Goal: Entertainment & Leisure: Browse casually

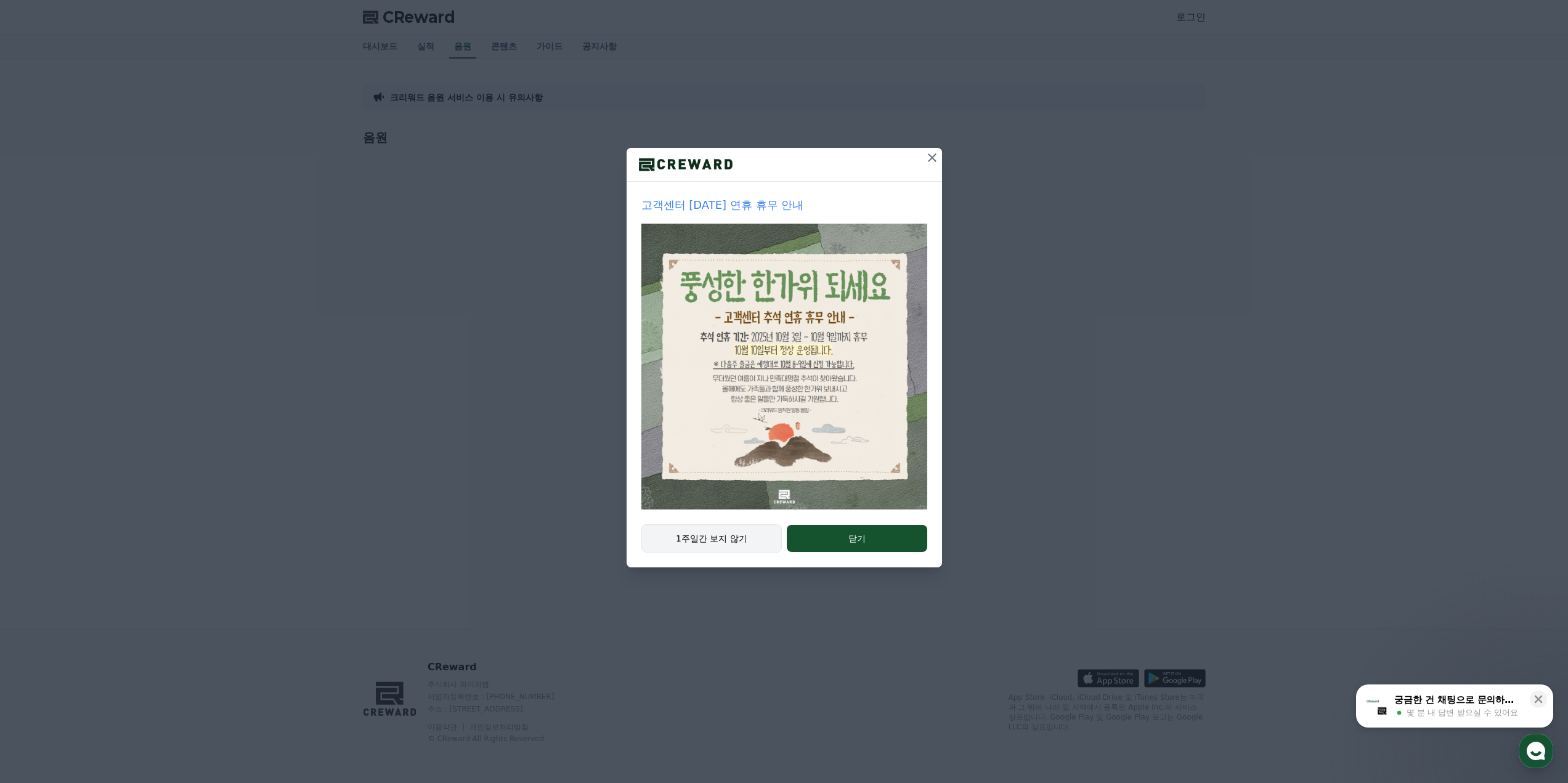
click at [733, 525] on button "1주일간 보지 않기" at bounding box center [712, 538] width 141 height 28
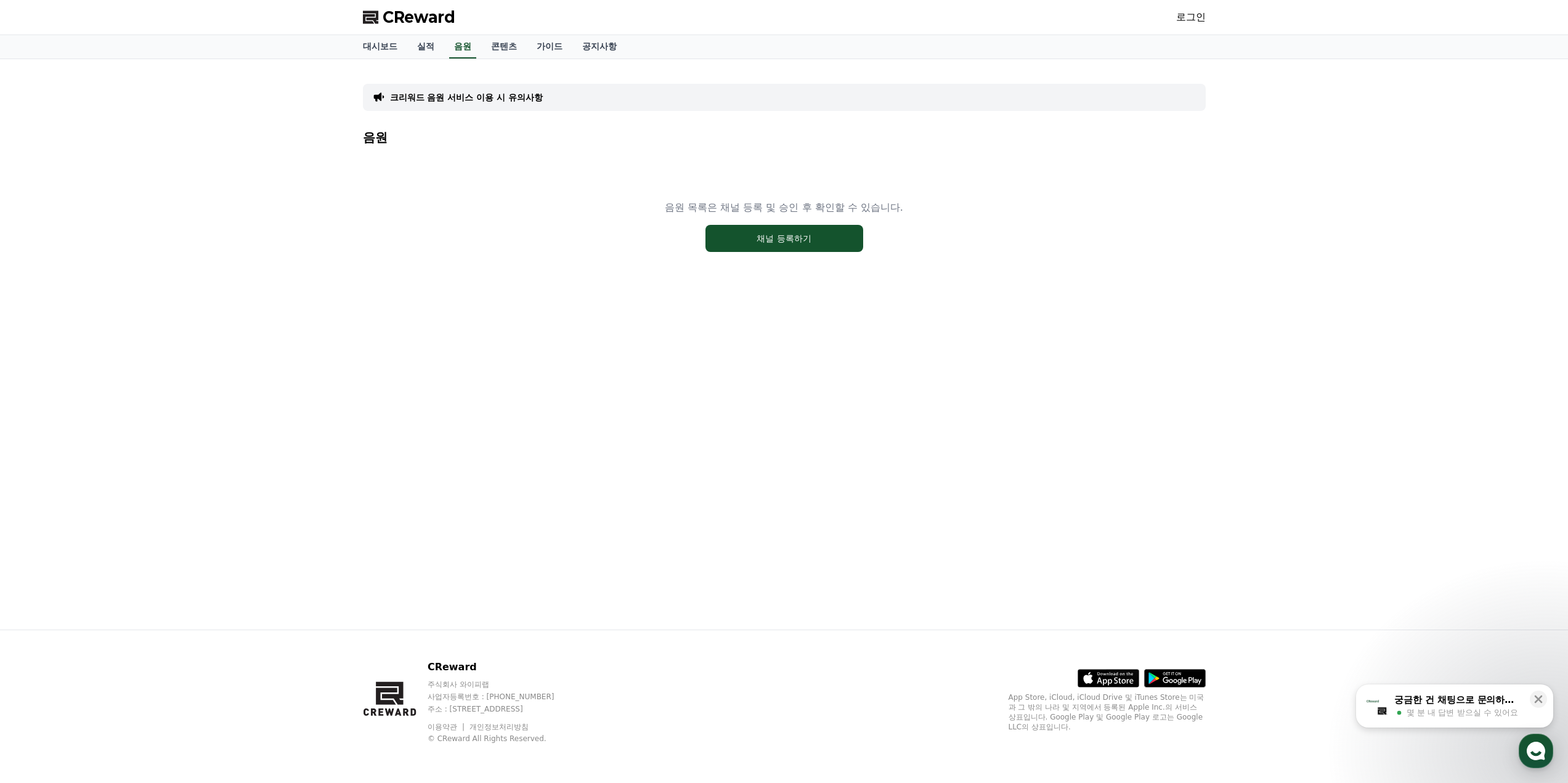
click at [1203, 18] on link "로그인" at bounding box center [1191, 17] width 29 height 15
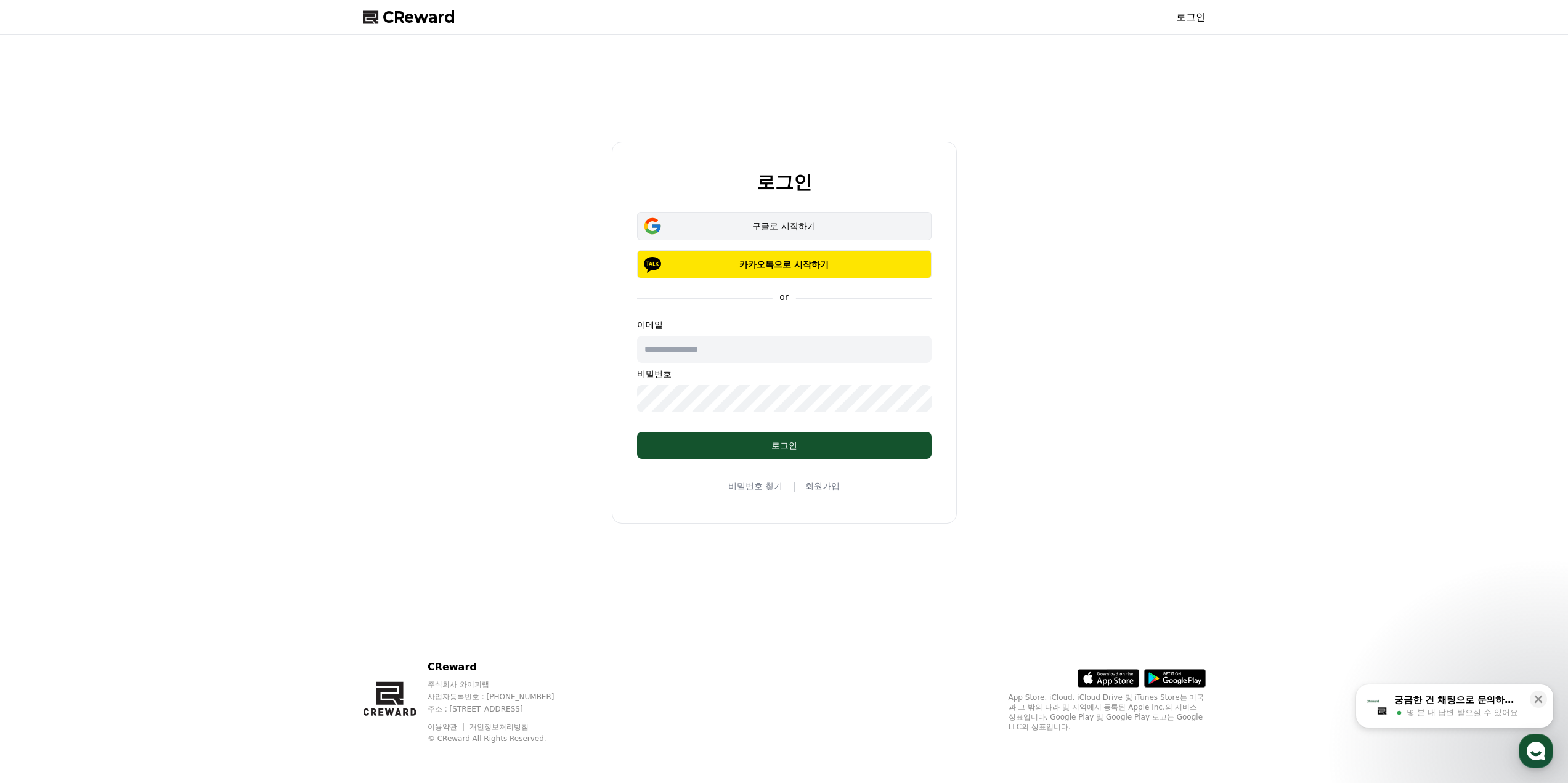
click at [779, 225] on div "구글로 시작하기" at bounding box center [784, 226] width 259 height 13
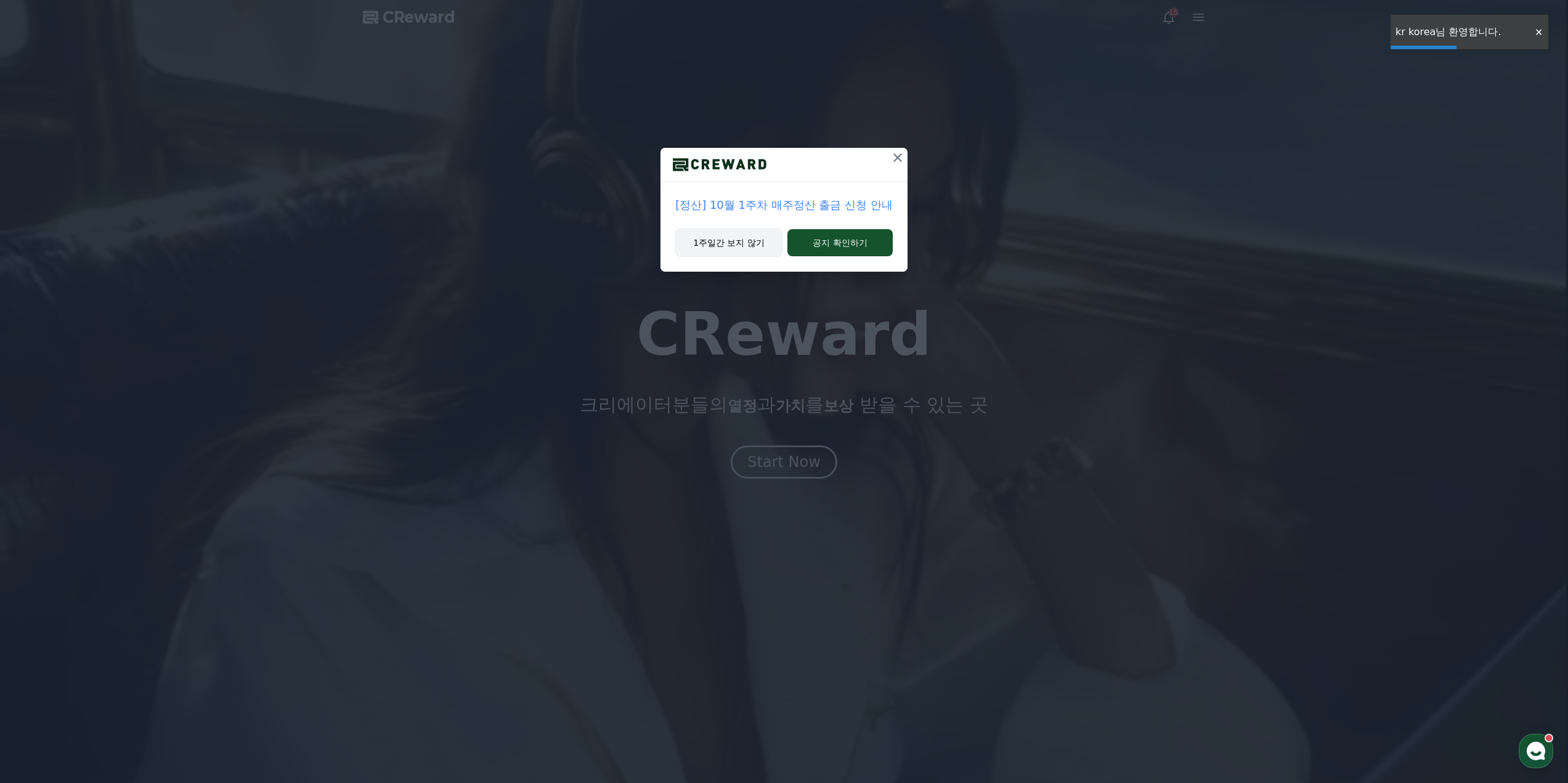
click at [711, 252] on button "1주일간 보지 않기" at bounding box center [729, 242] width 108 height 28
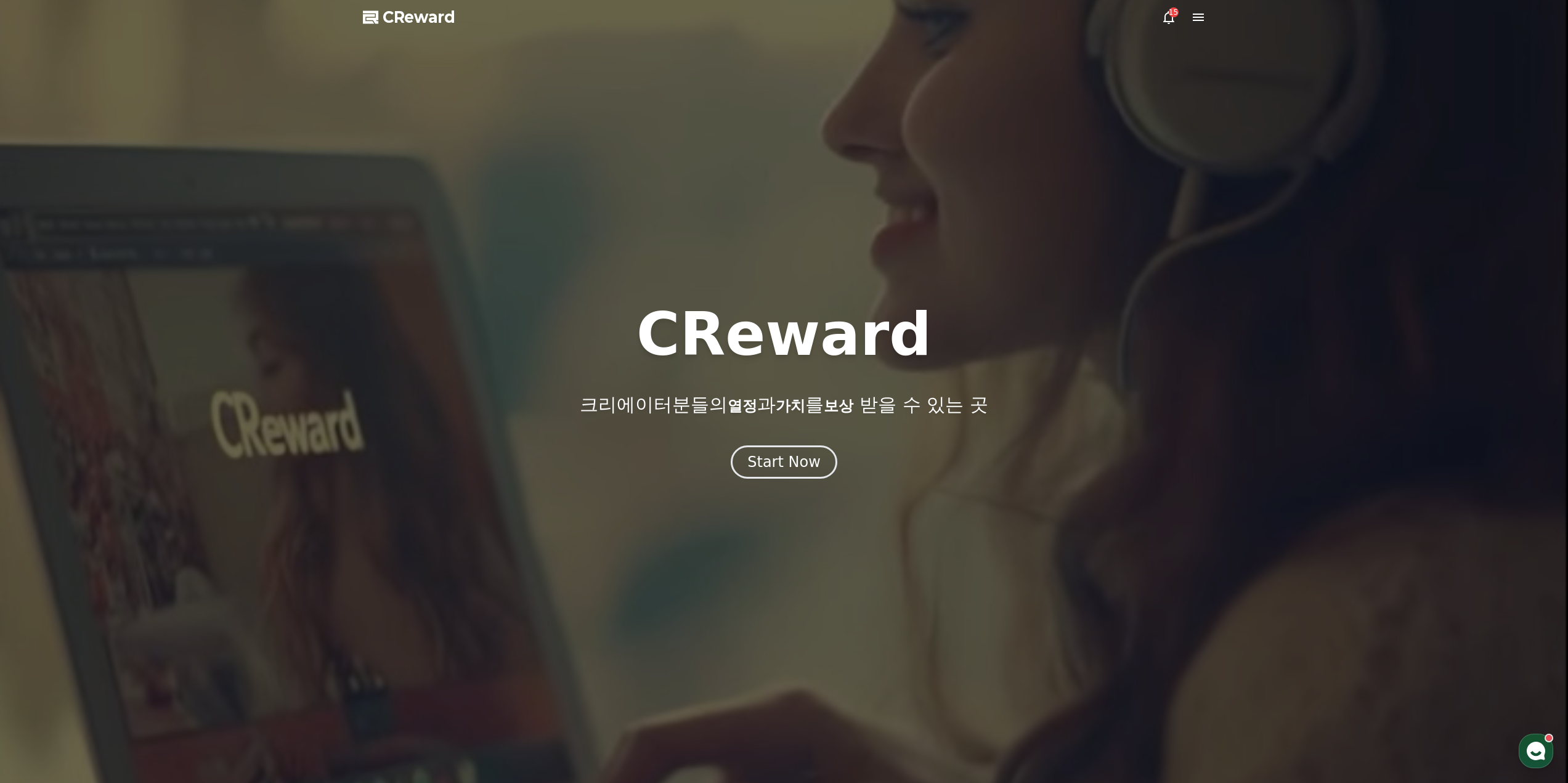
click at [423, 13] on span "CReward" at bounding box center [419, 17] width 73 height 20
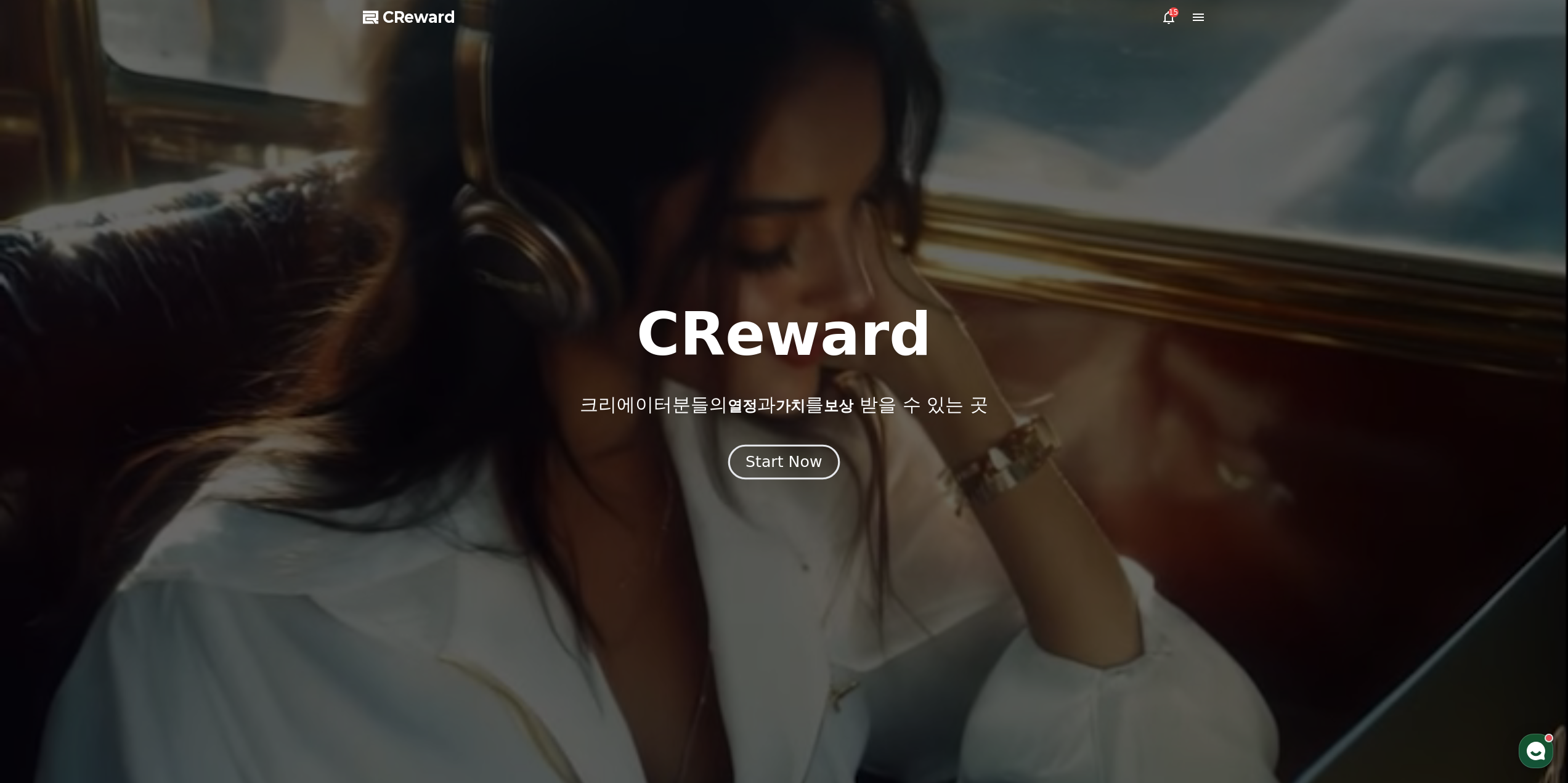
click at [799, 458] on div "Start Now" at bounding box center [784, 462] width 77 height 21
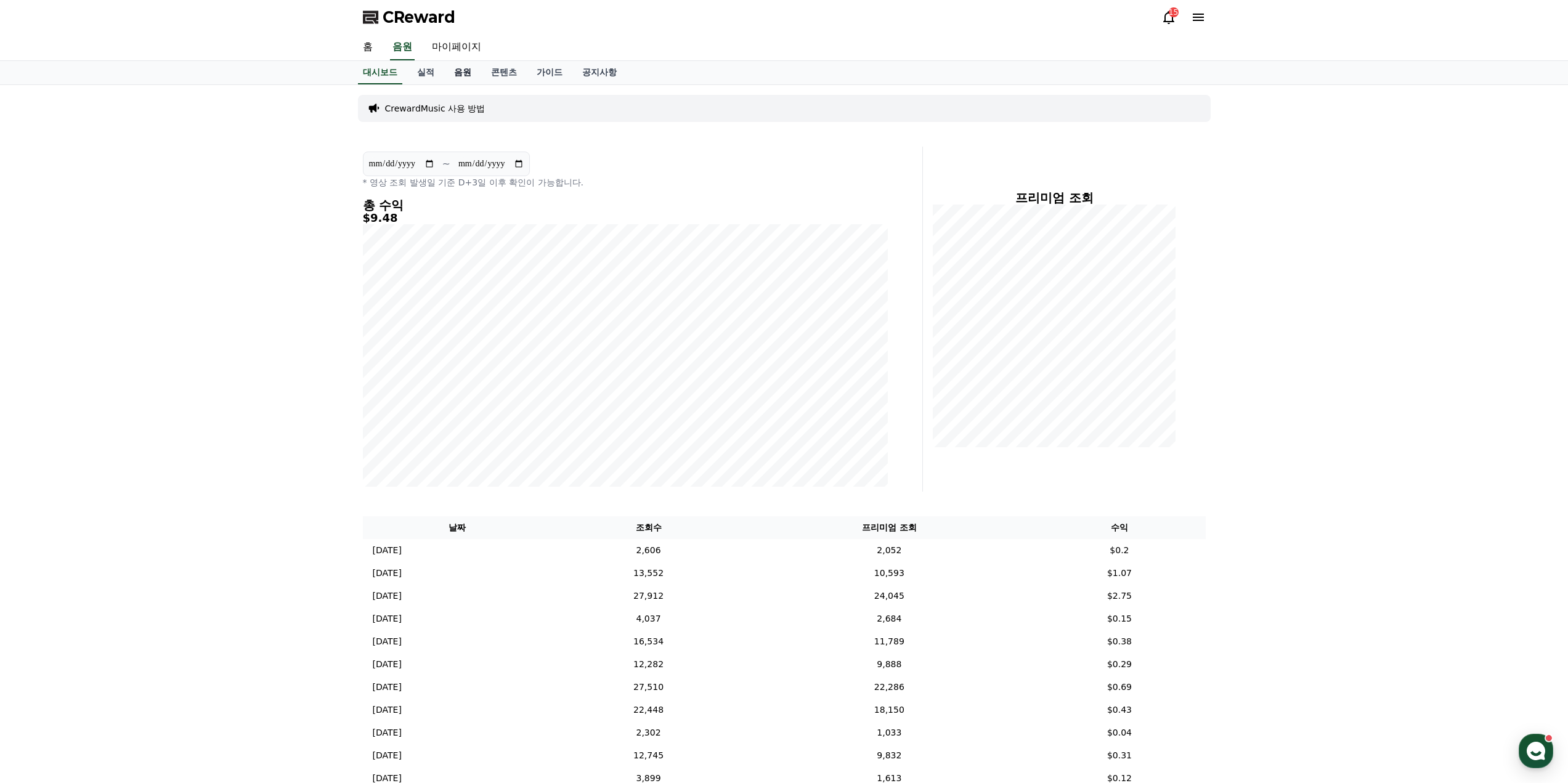
click at [467, 77] on link "음원" at bounding box center [462, 73] width 37 height 24
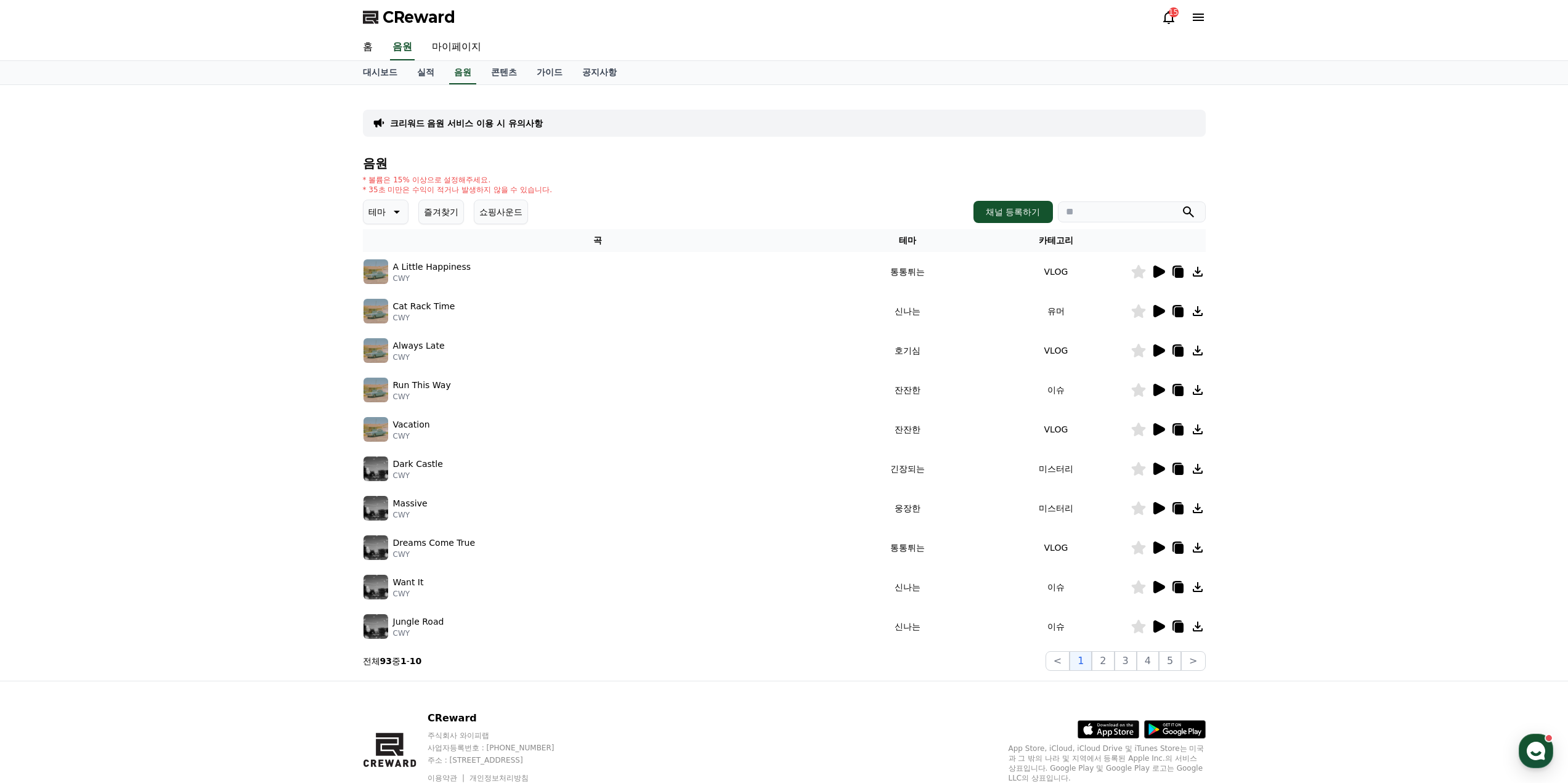
click at [1159, 271] on icon at bounding box center [1159, 272] width 12 height 13
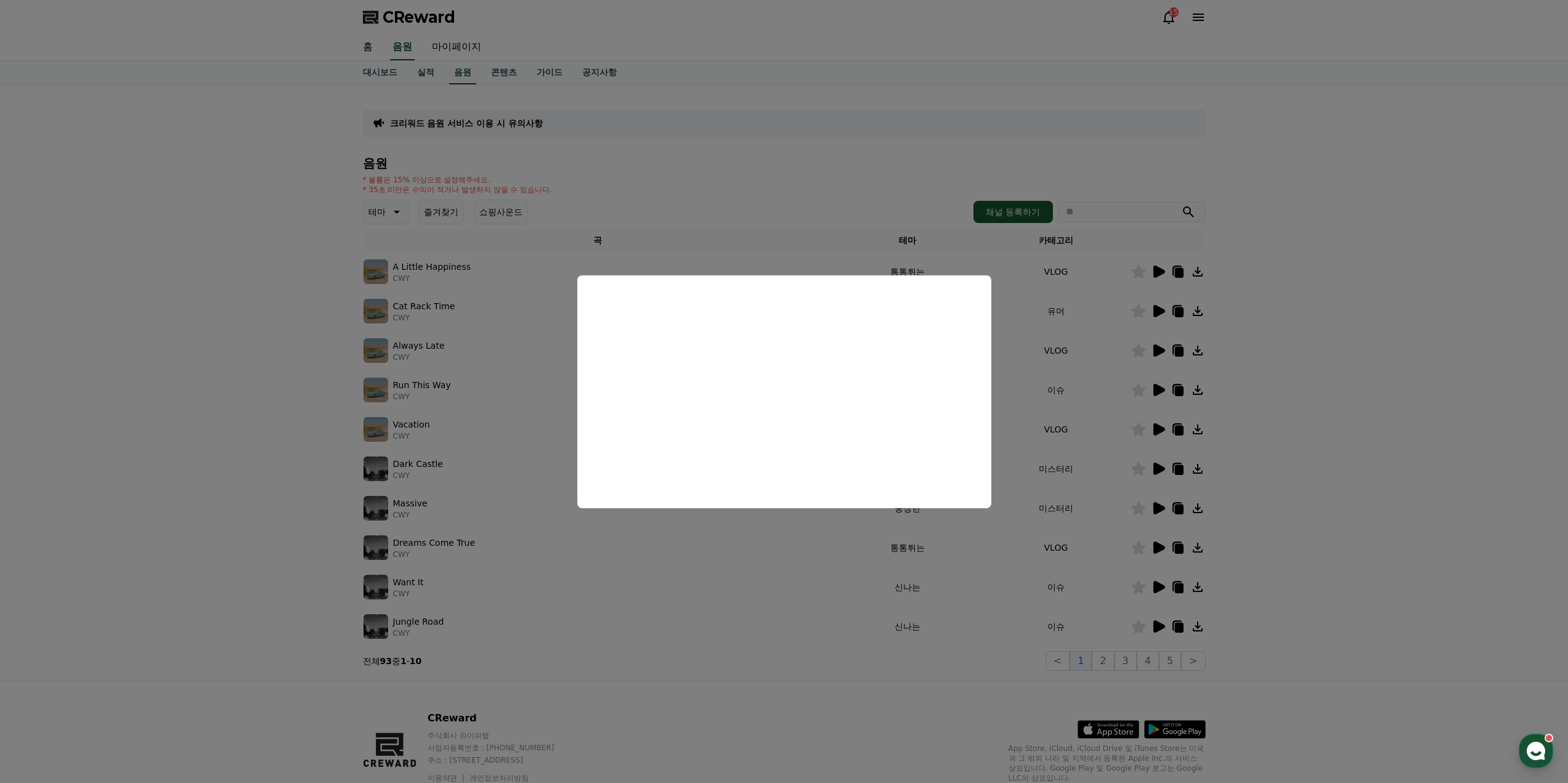
click at [396, 214] on button "close modal" at bounding box center [784, 391] width 1568 height 783
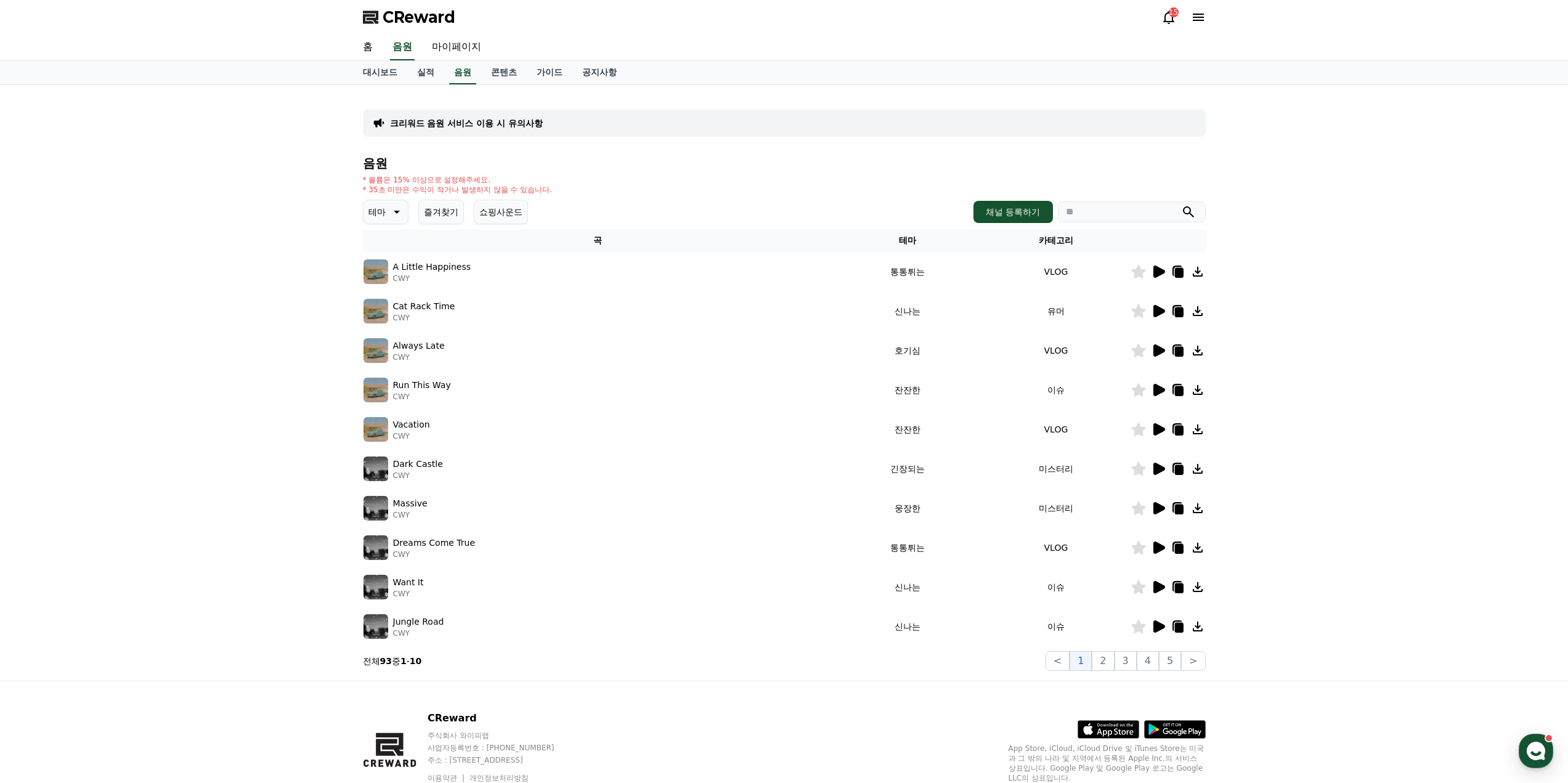
click at [403, 213] on icon at bounding box center [395, 211] width 15 height 15
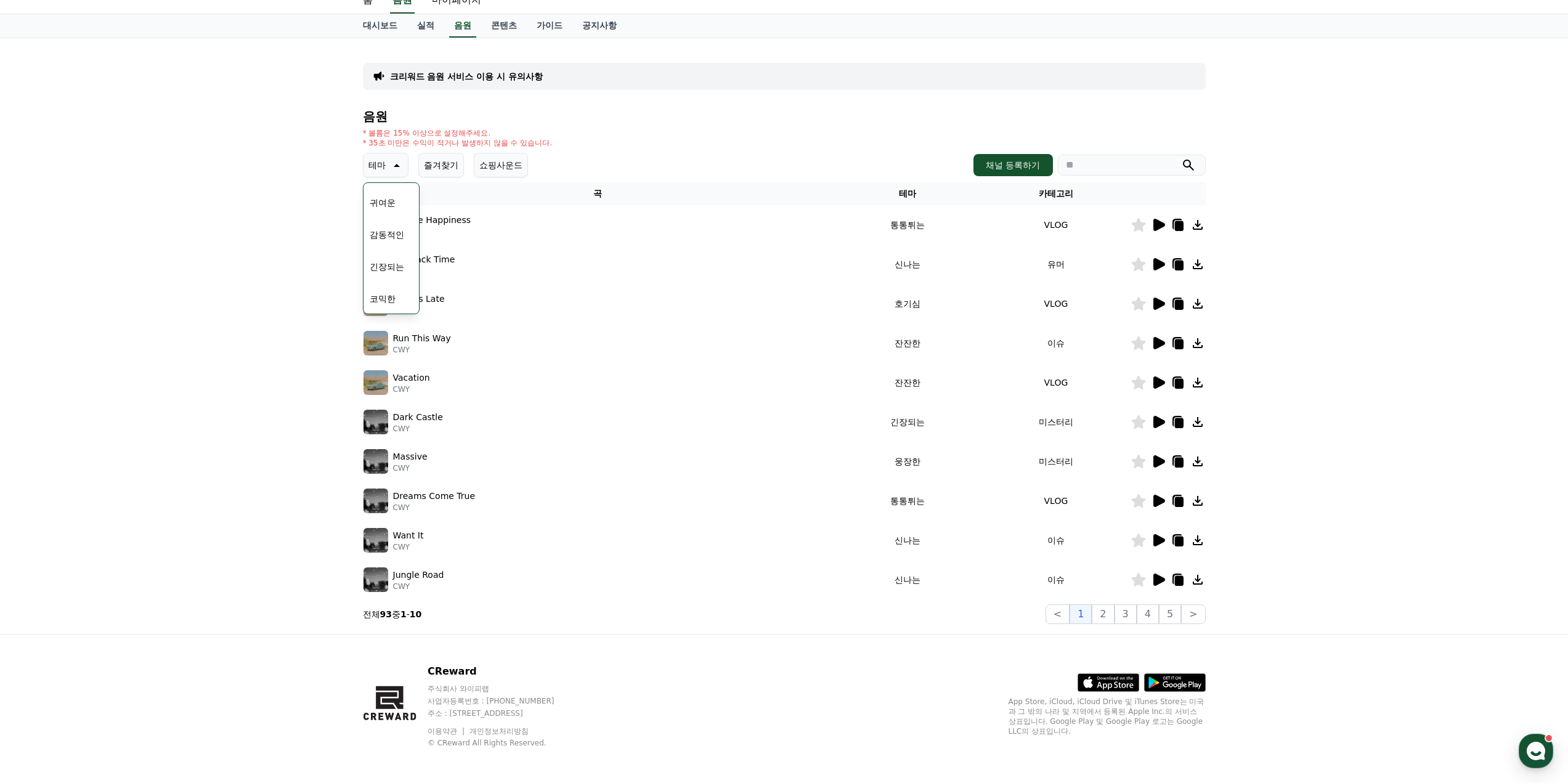
scroll to position [51, 0]
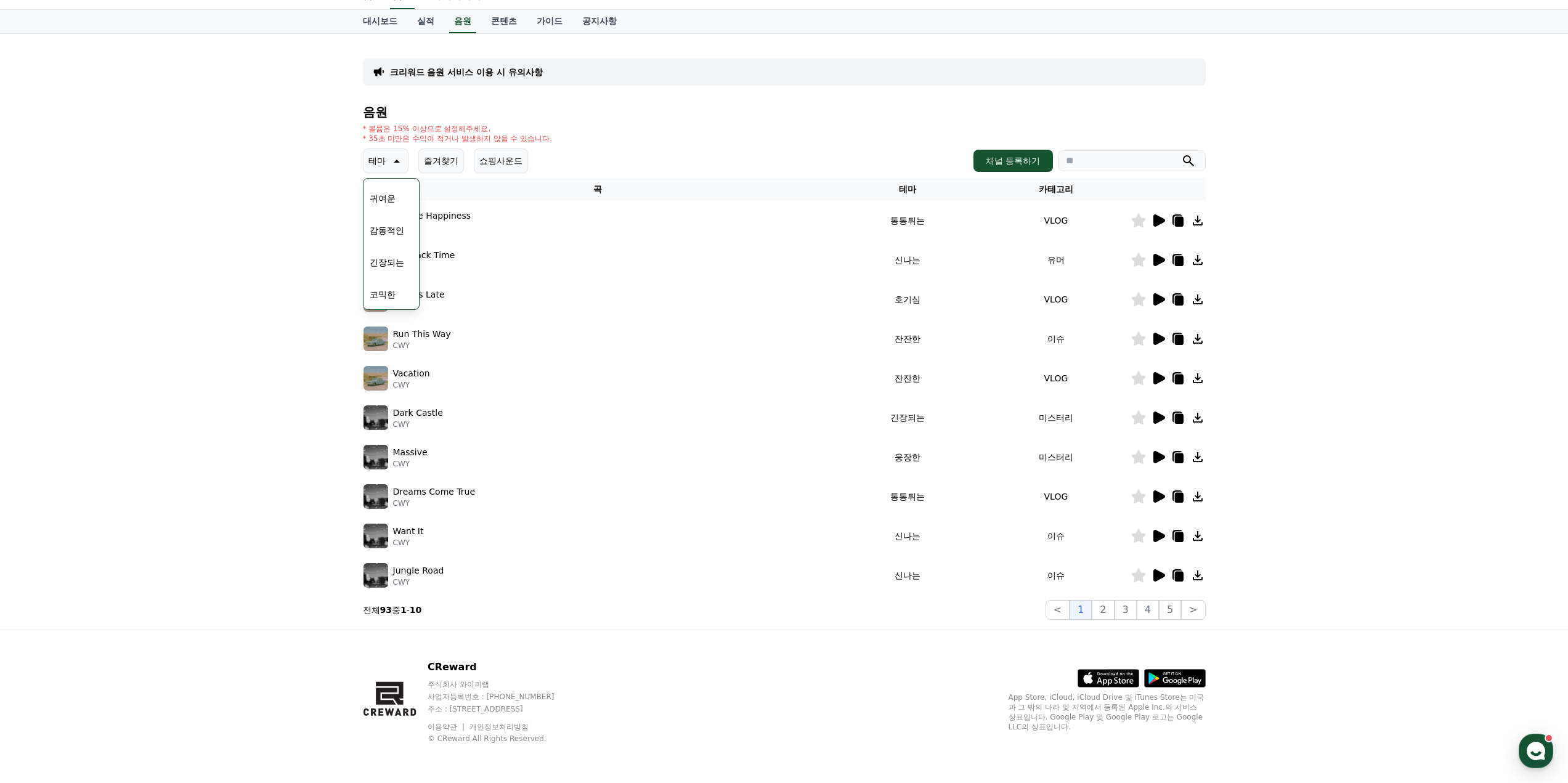
click at [387, 262] on button "긴장되는" at bounding box center [386, 263] width 45 height 27
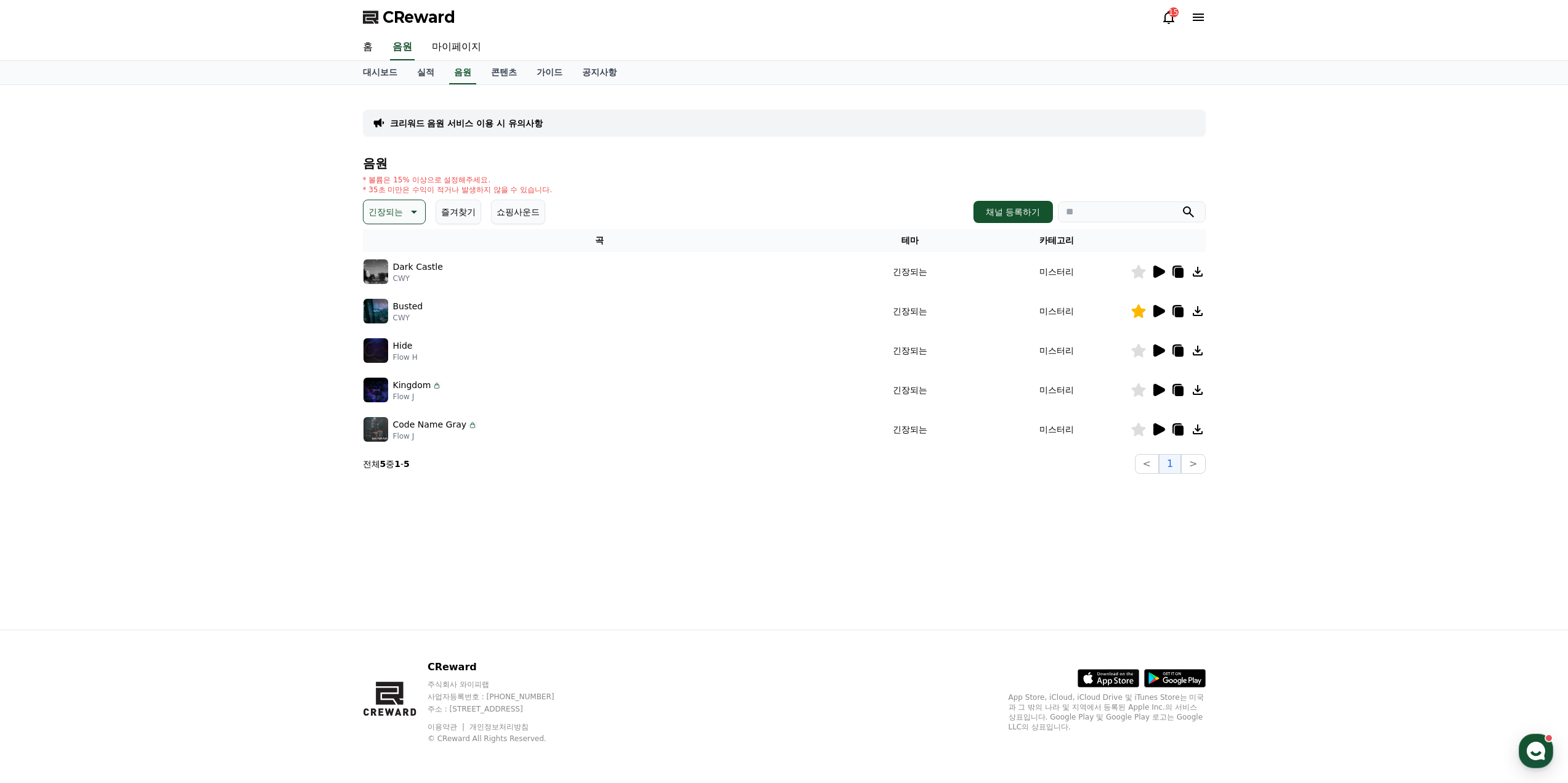
click at [1155, 269] on icon at bounding box center [1159, 272] width 12 height 13
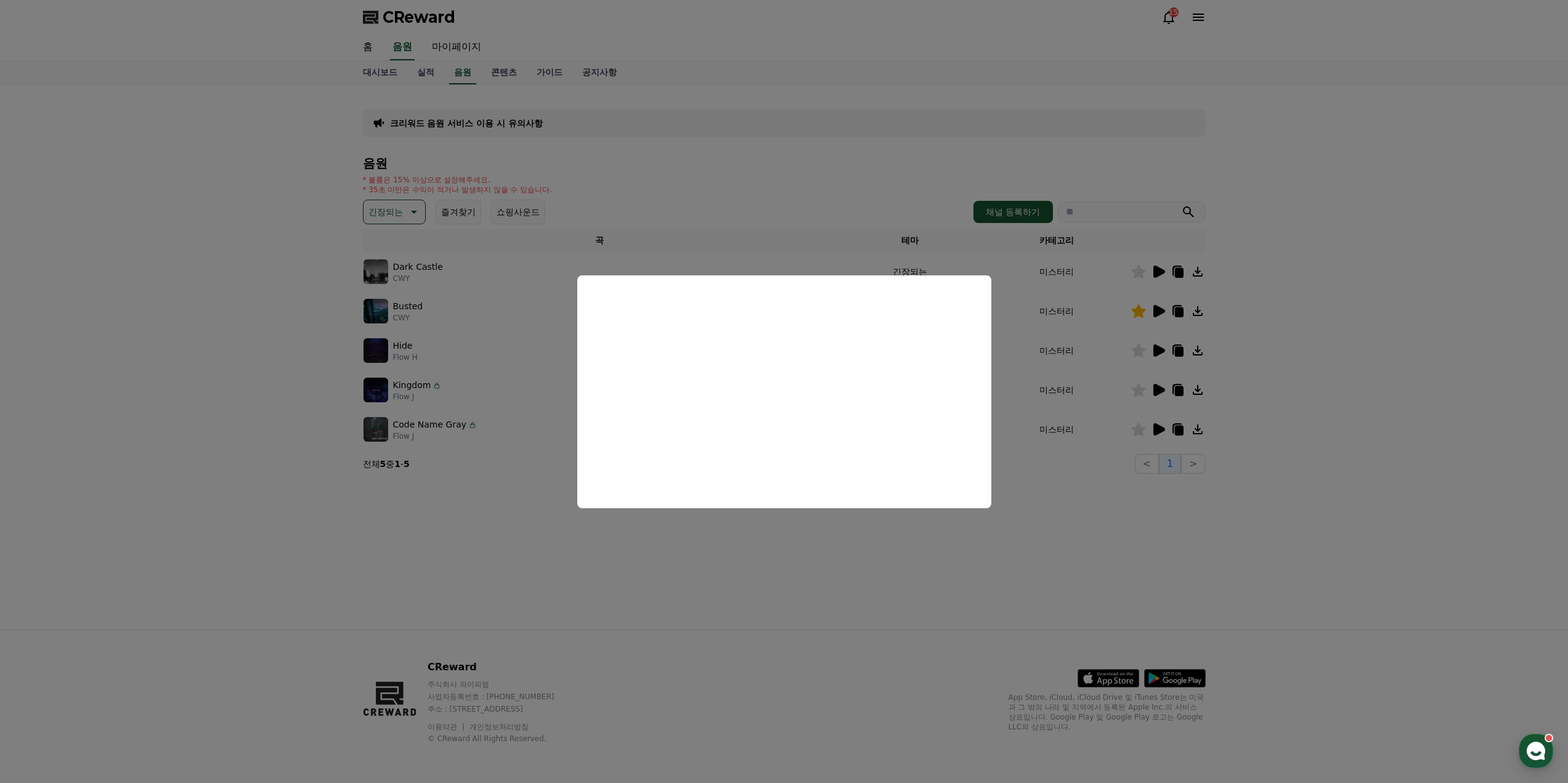
click at [702, 582] on button "close modal" at bounding box center [784, 391] width 1568 height 783
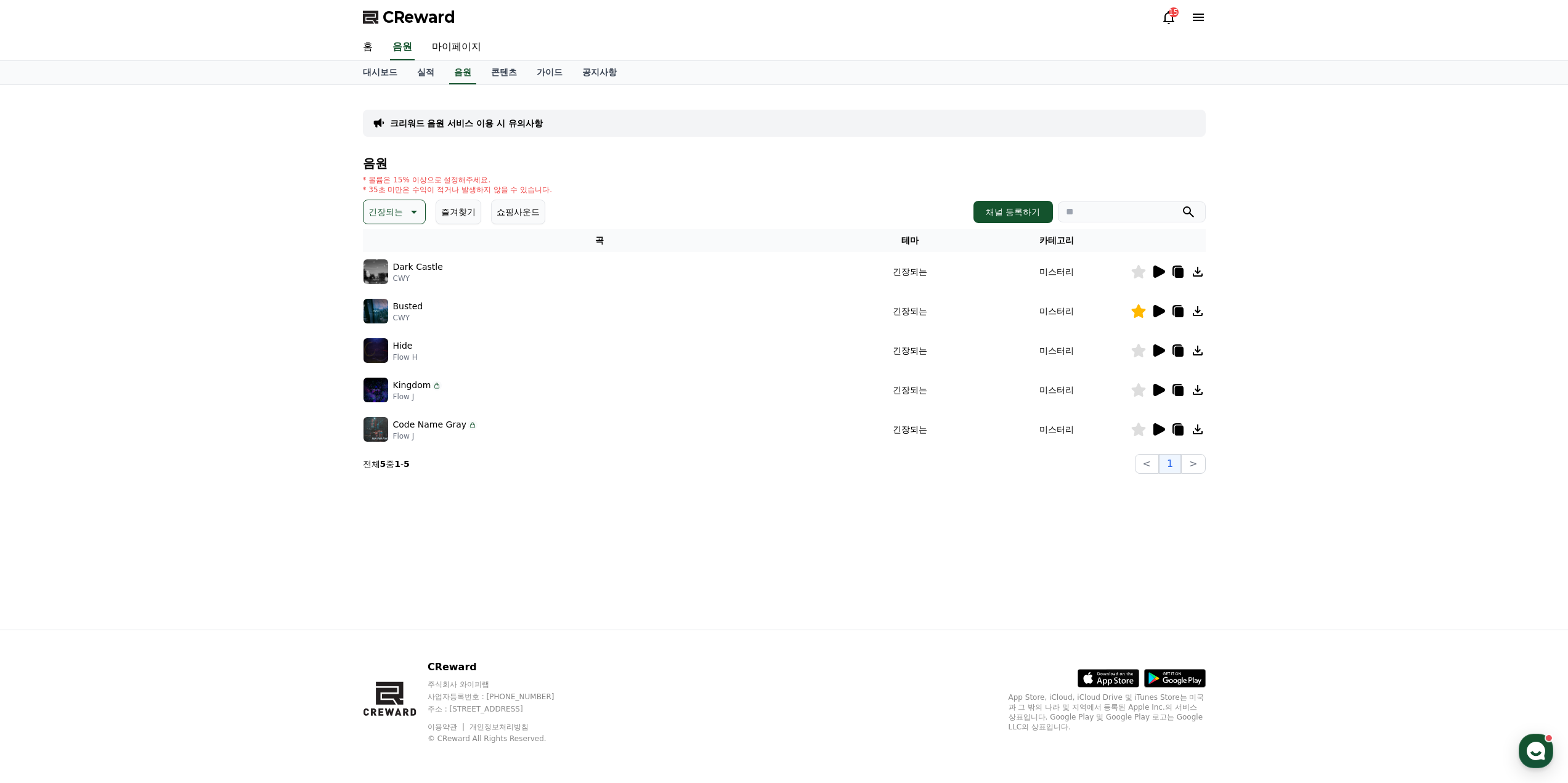
click at [1156, 425] on icon at bounding box center [1159, 430] width 12 height 13
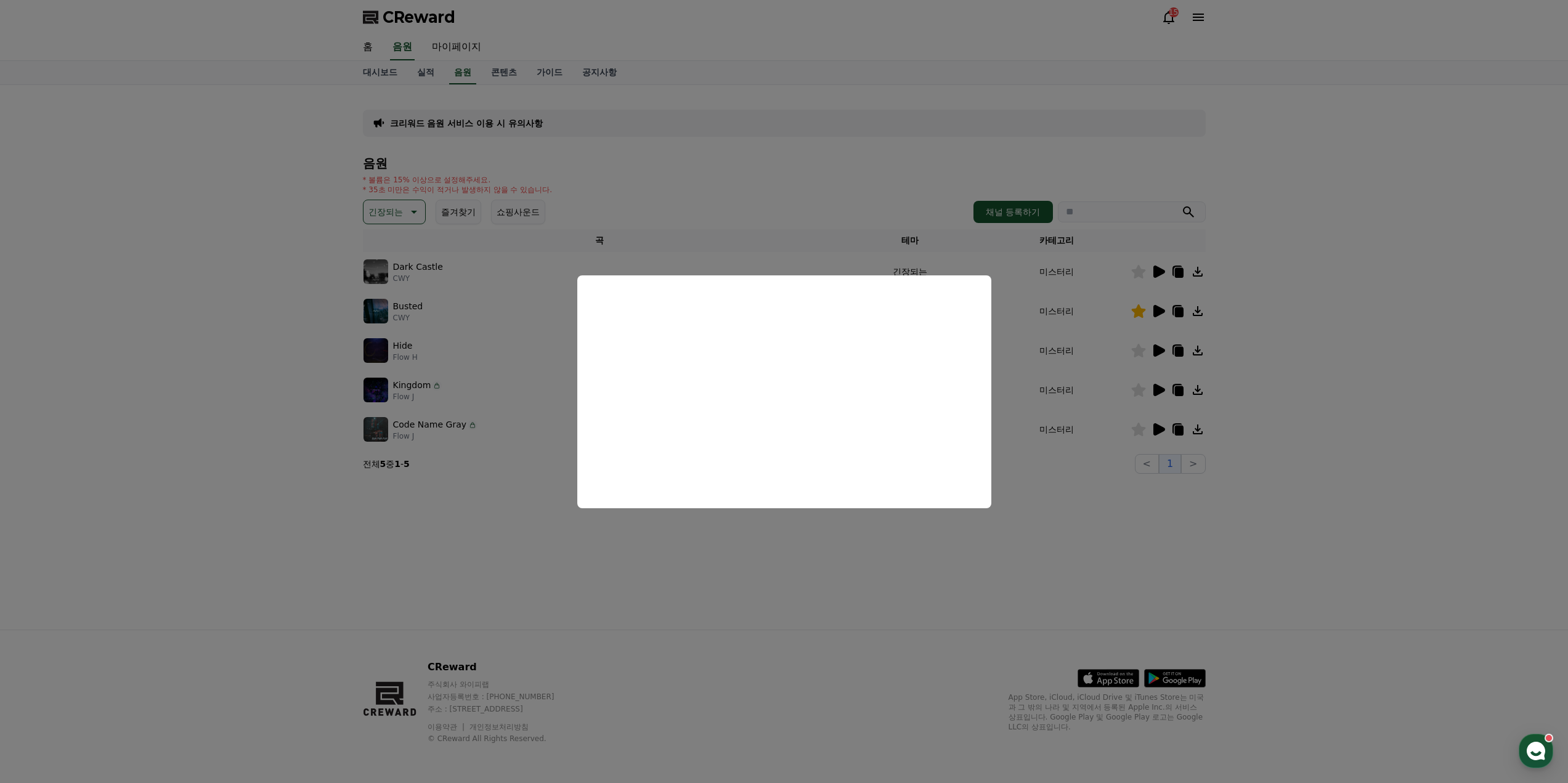
click at [764, 551] on button "close modal" at bounding box center [784, 391] width 1568 height 783
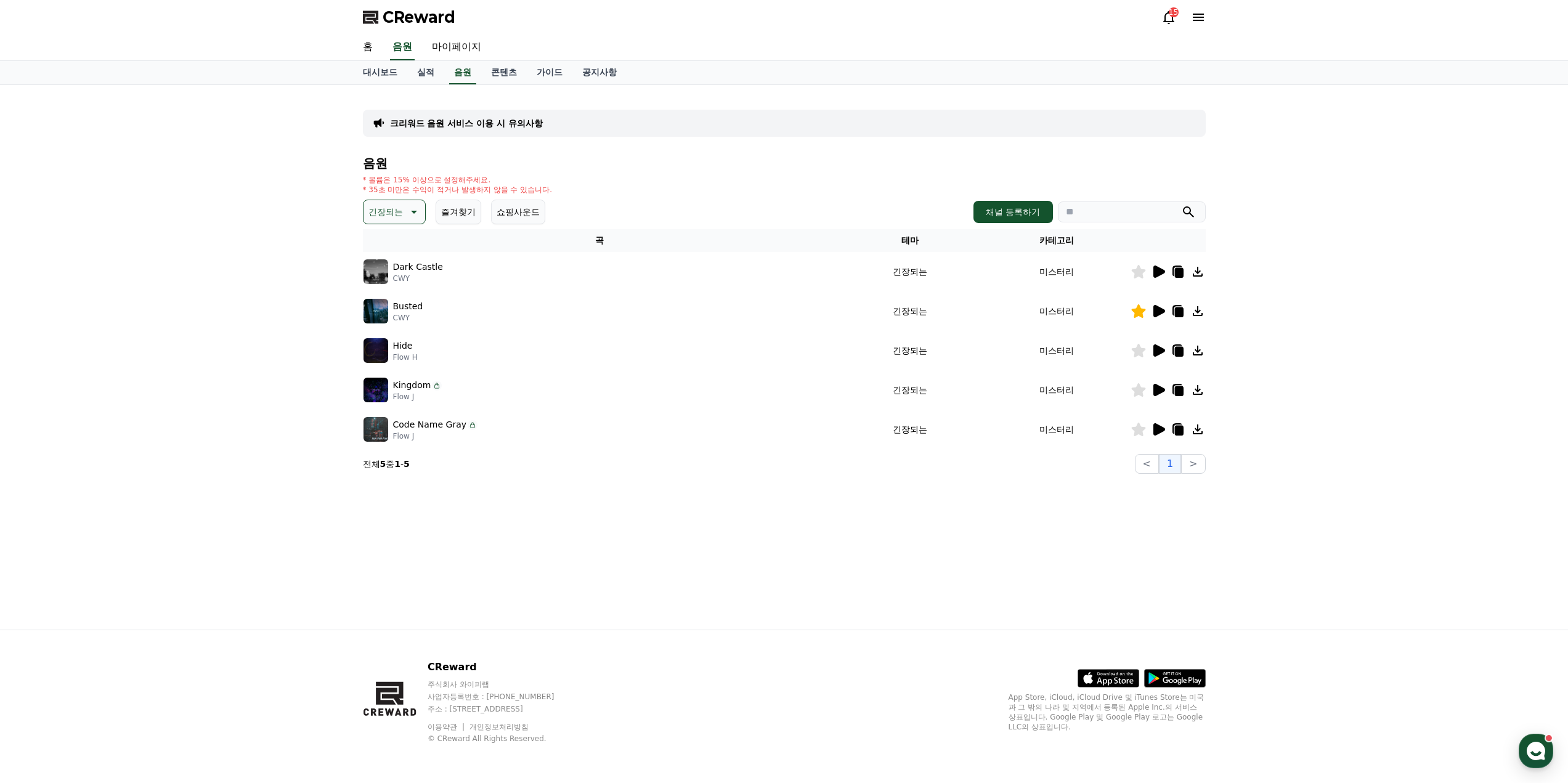
click at [1155, 387] on icon at bounding box center [1159, 390] width 12 height 13
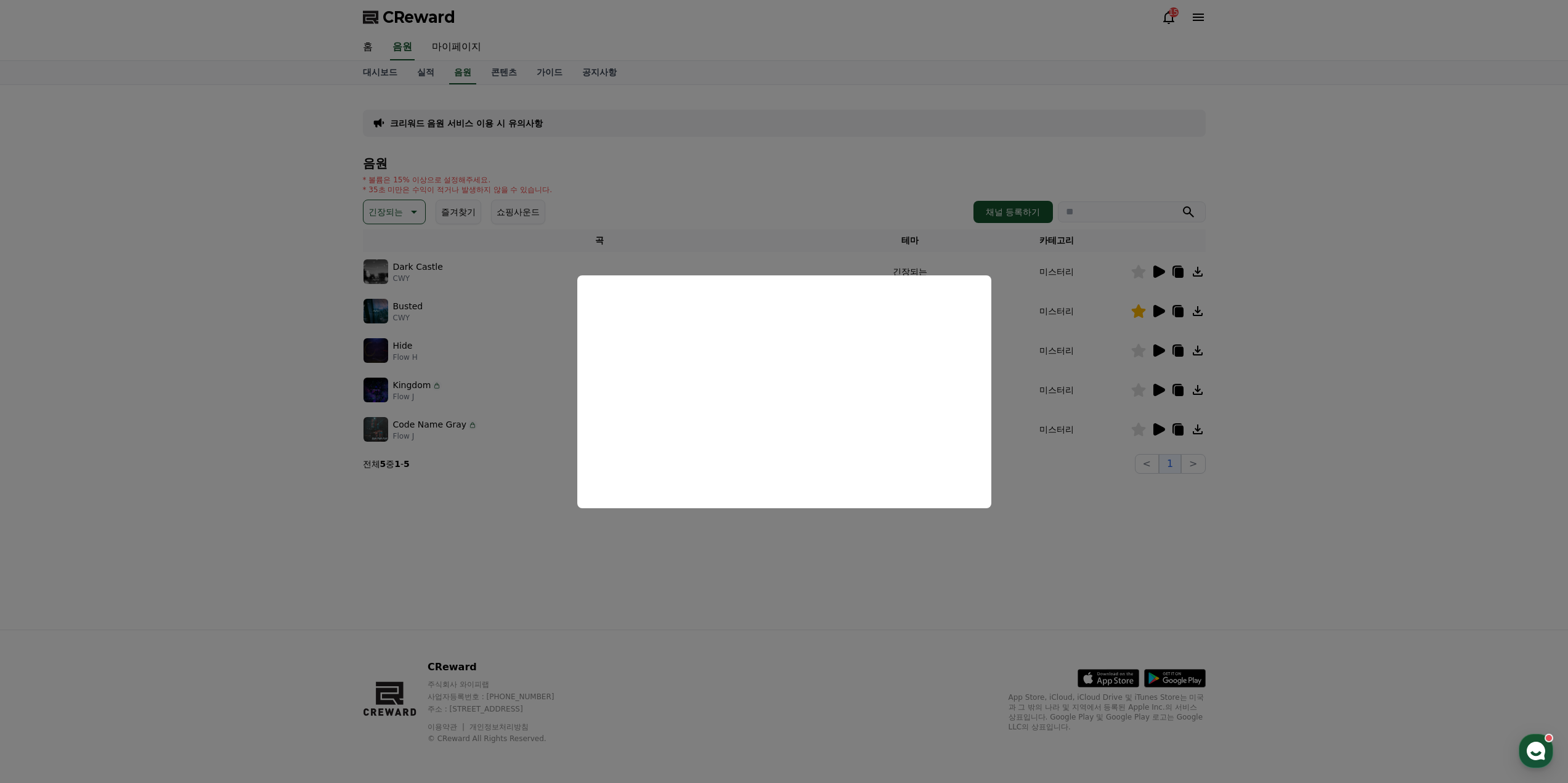
click at [784, 589] on button "close modal" at bounding box center [784, 391] width 1568 height 783
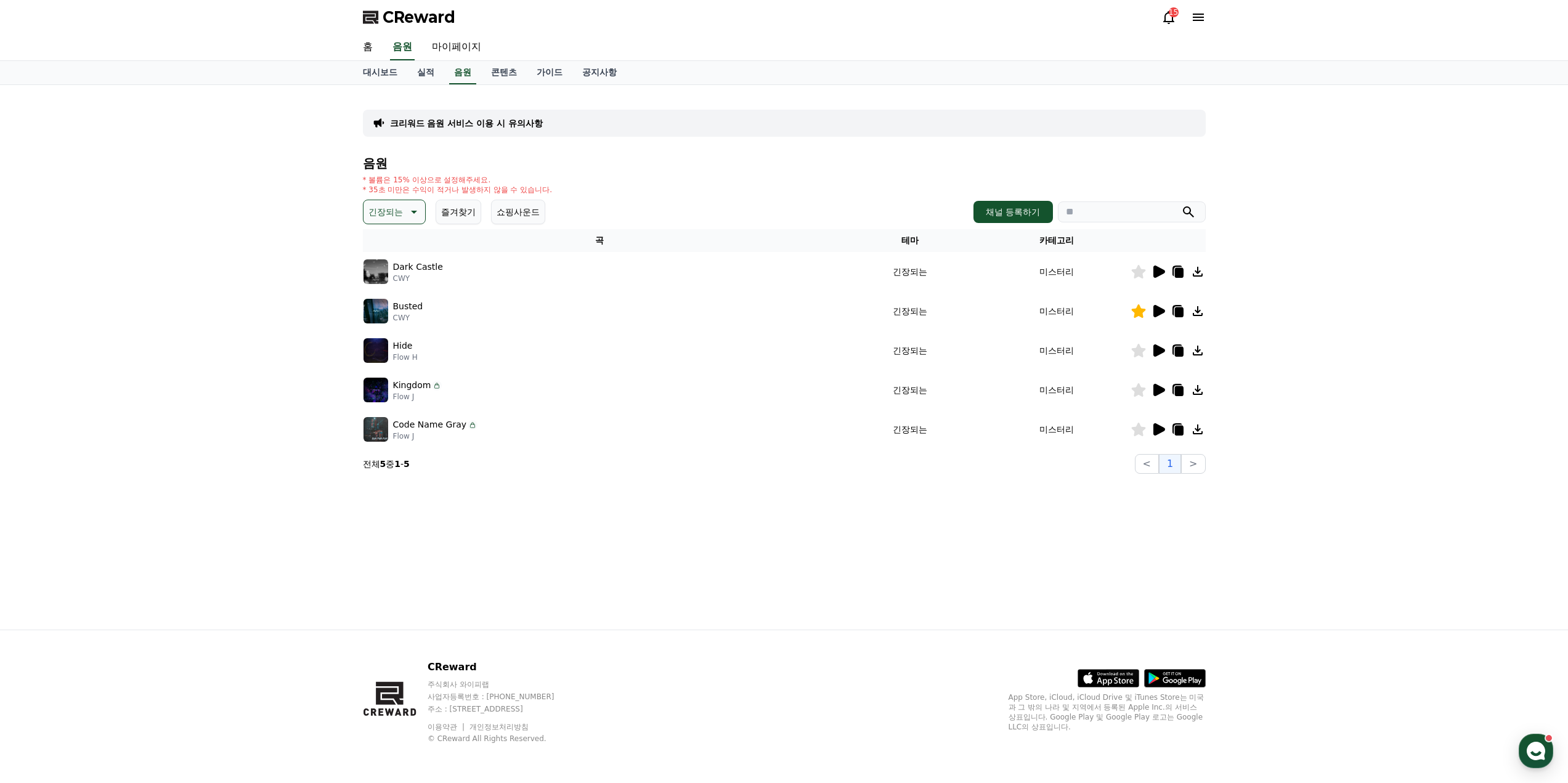
click at [405, 204] on button "긴장되는" at bounding box center [394, 211] width 63 height 25
click at [394, 338] on button "분위기있는" at bounding box center [391, 336] width 53 height 27
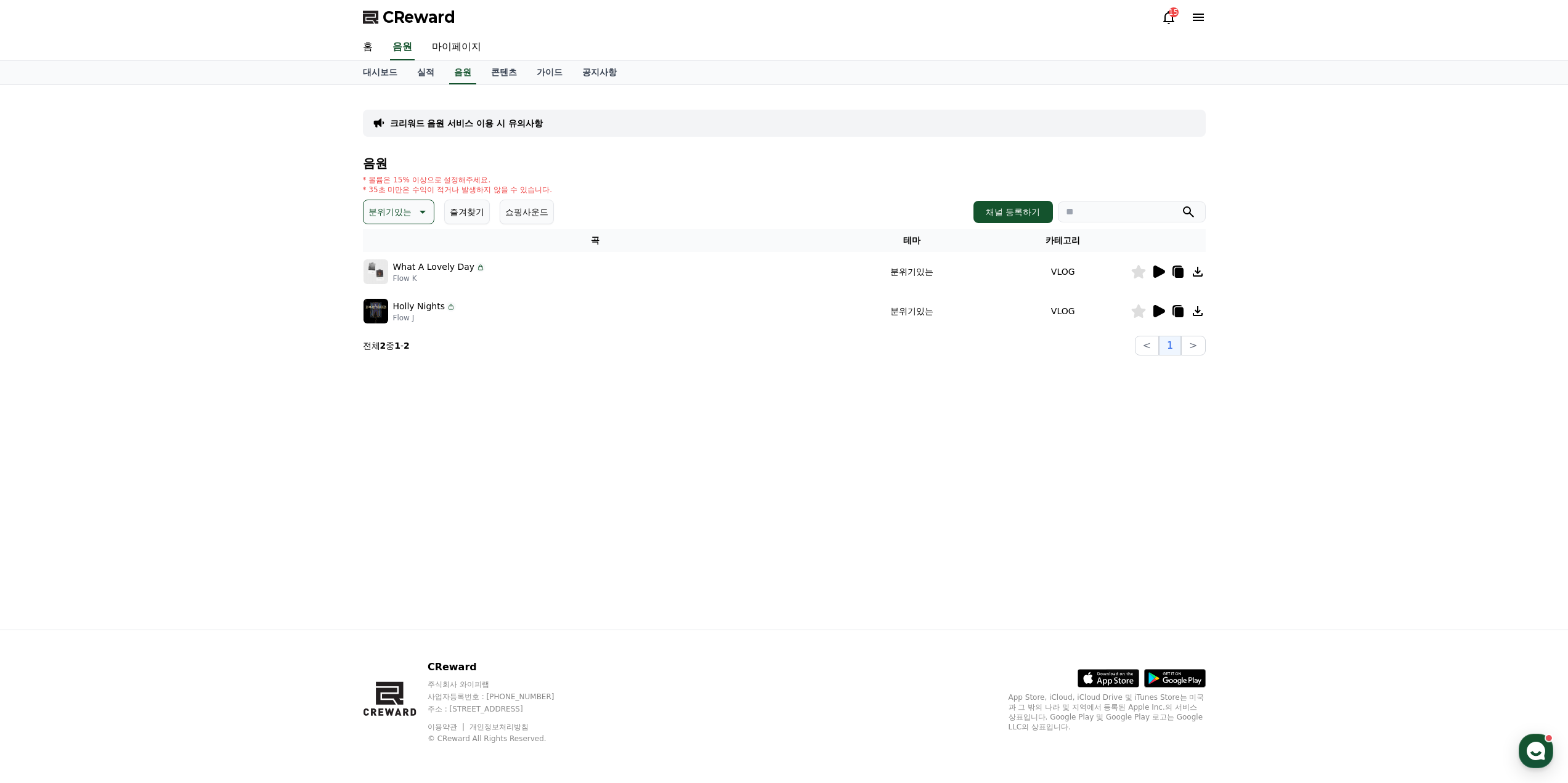
click at [1155, 269] on icon at bounding box center [1159, 272] width 12 height 13
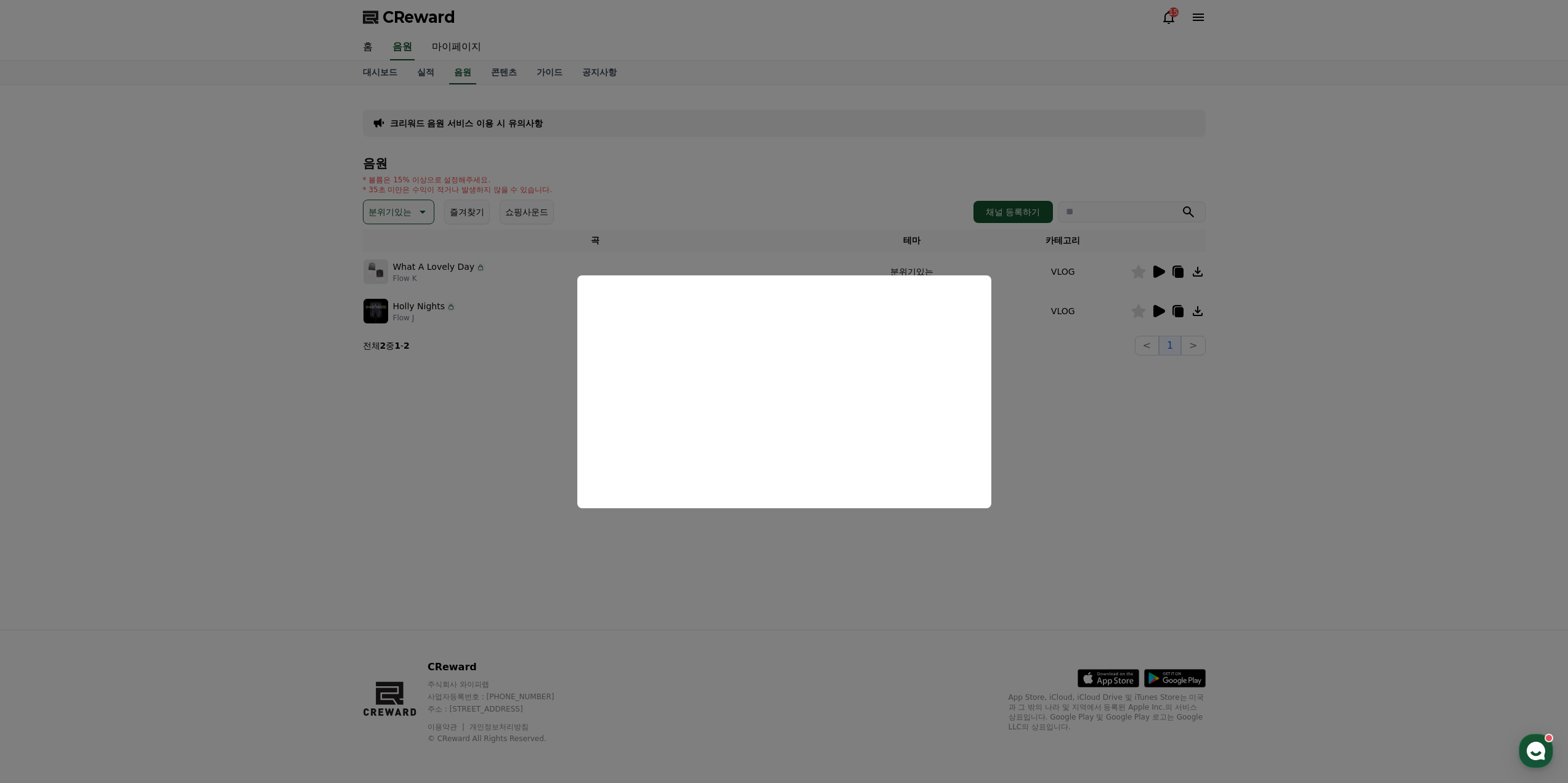
click at [419, 208] on button "close modal" at bounding box center [784, 391] width 1568 height 783
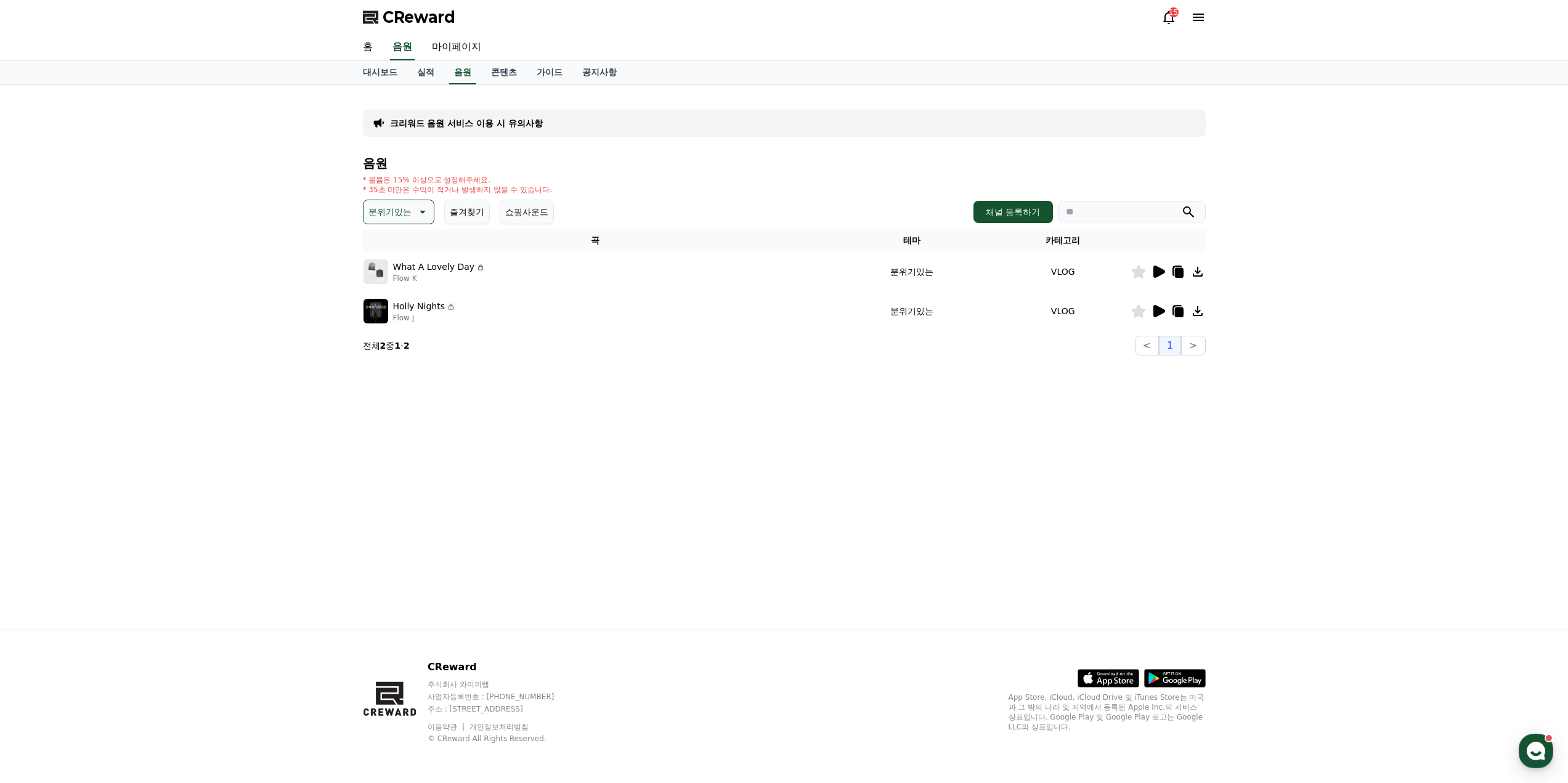
click at [394, 214] on p "분위기있는" at bounding box center [389, 211] width 43 height 17
click at [384, 254] on button "전체" at bounding box center [378, 245] width 27 height 27
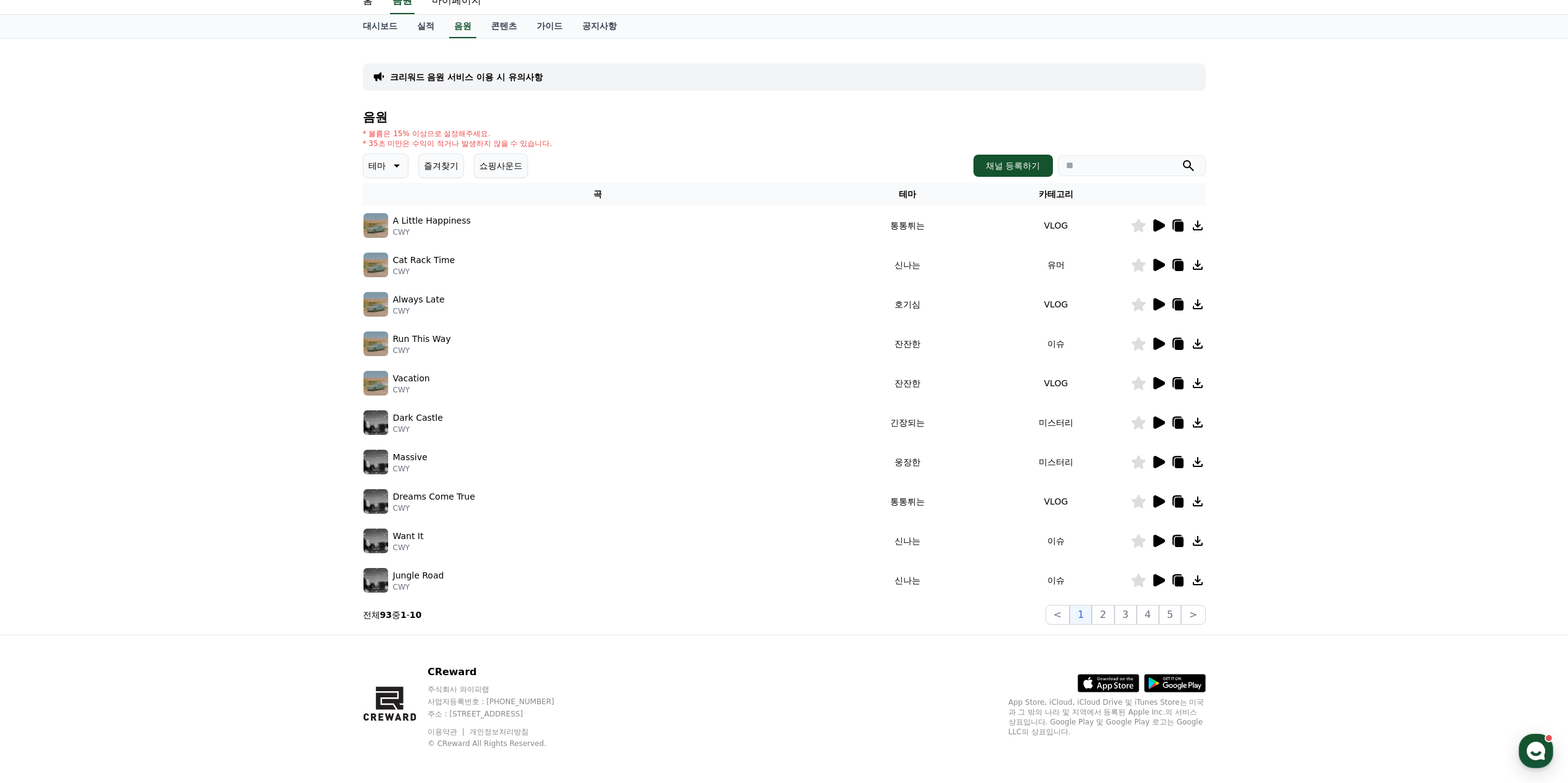
scroll to position [51, 0]
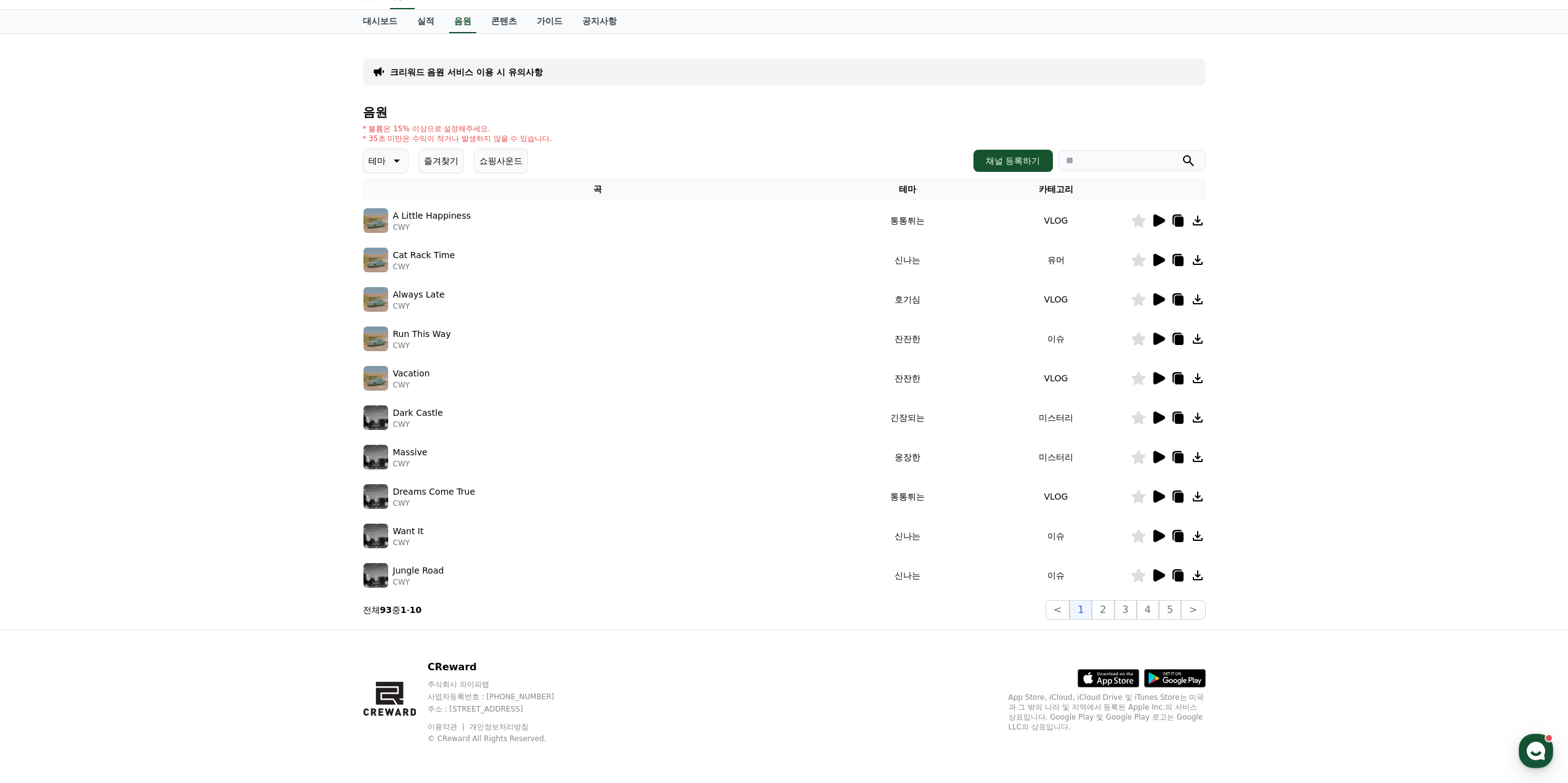
click at [1155, 457] on icon at bounding box center [1159, 458] width 12 height 13
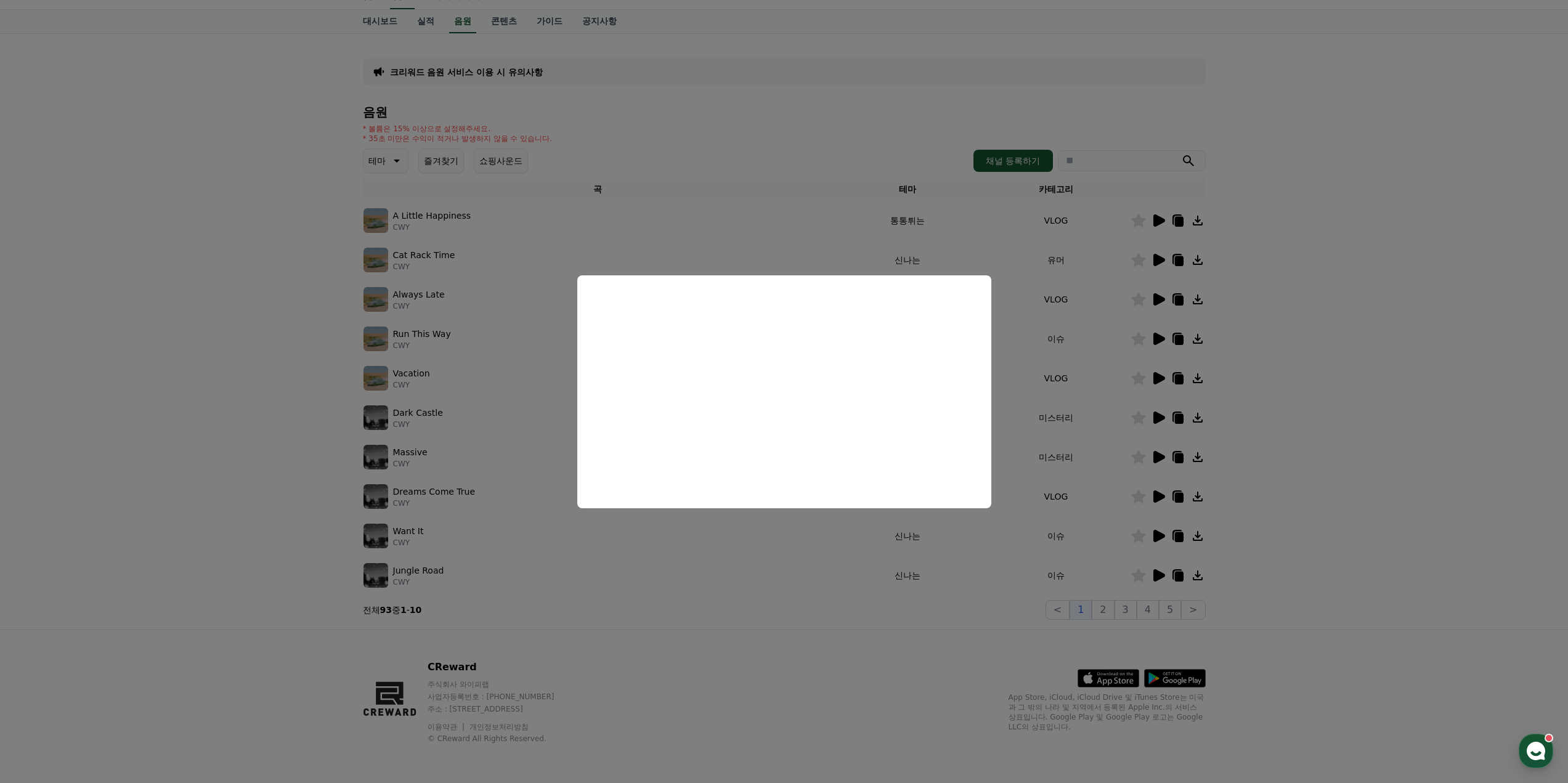
click at [279, 592] on button "close modal" at bounding box center [784, 391] width 1568 height 783
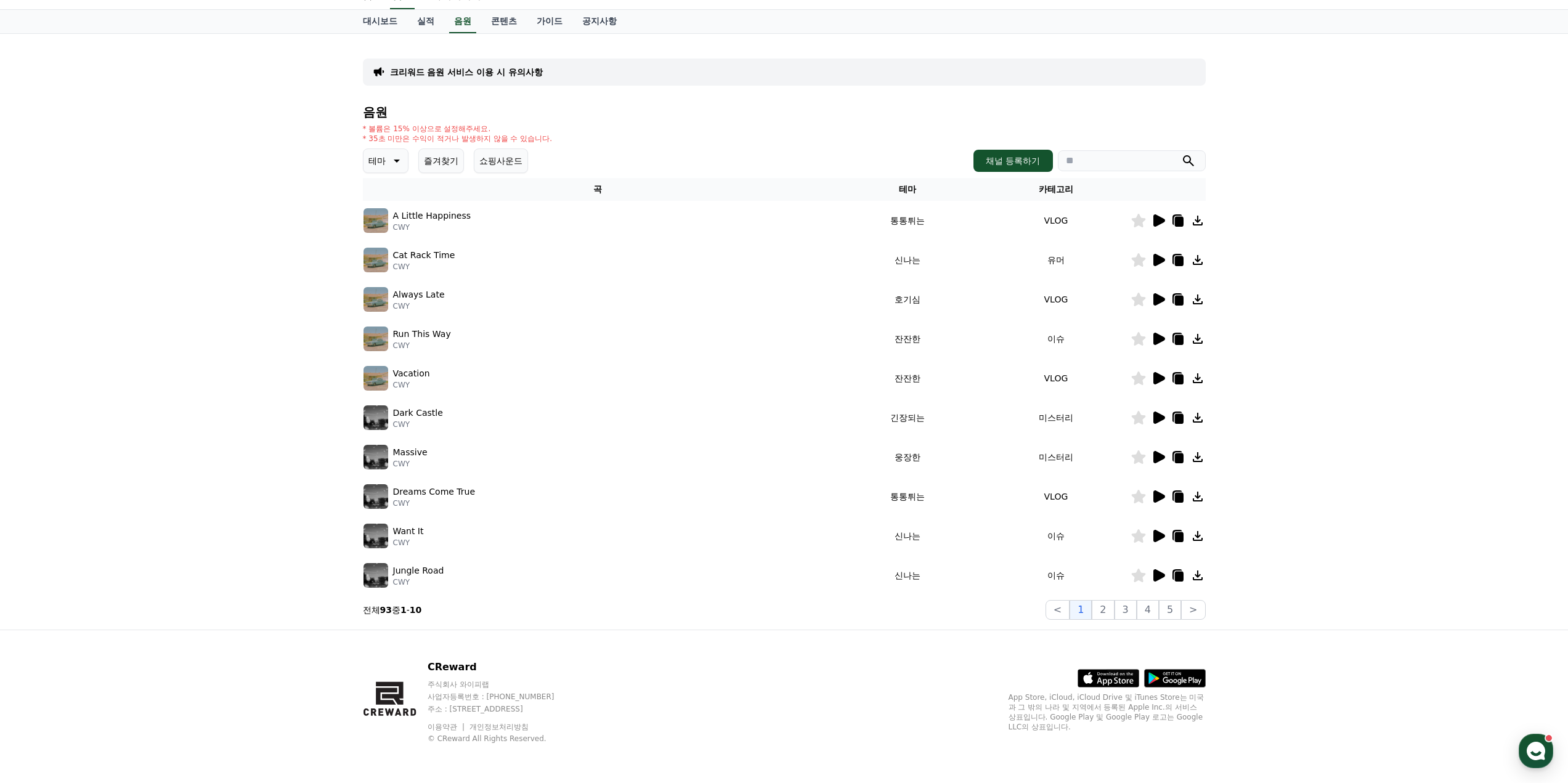
click at [1162, 340] on icon at bounding box center [1159, 339] width 12 height 13
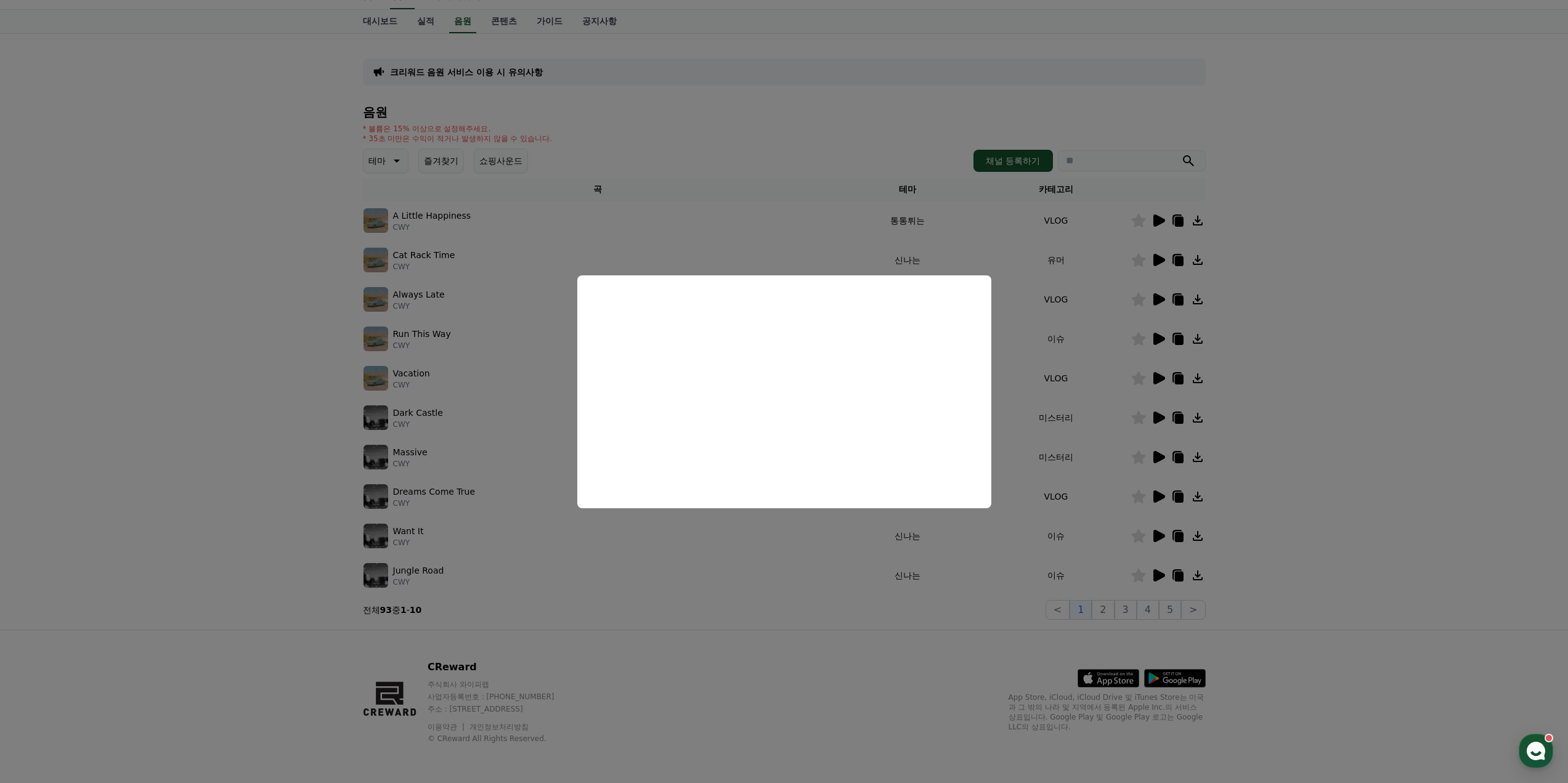
click at [236, 469] on button "close modal" at bounding box center [784, 391] width 1568 height 783
